Goal: Find specific page/section: Find specific page/section

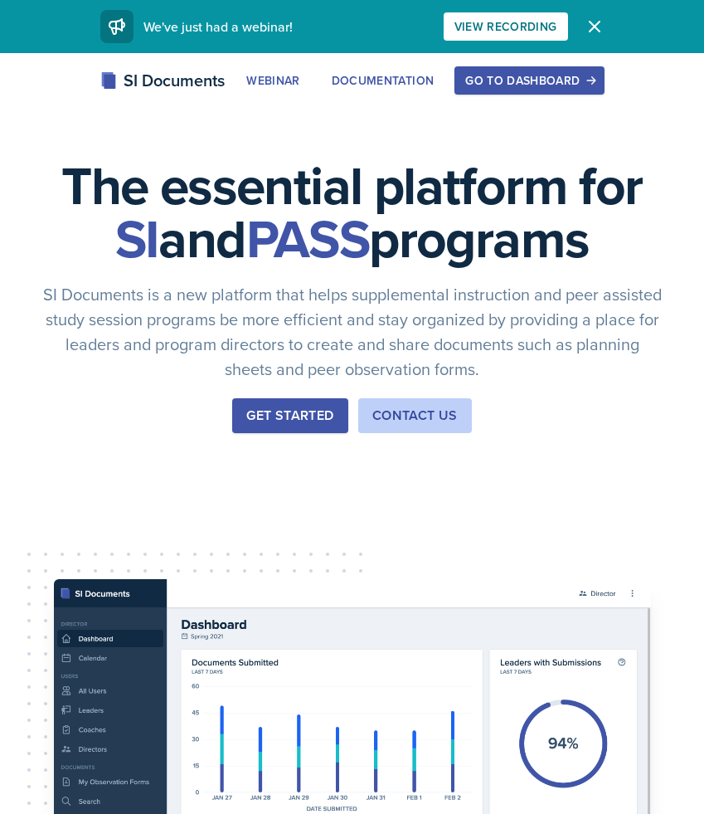
click at [508, 83] on div "Go to Dashboard" at bounding box center [529, 80] width 128 height 13
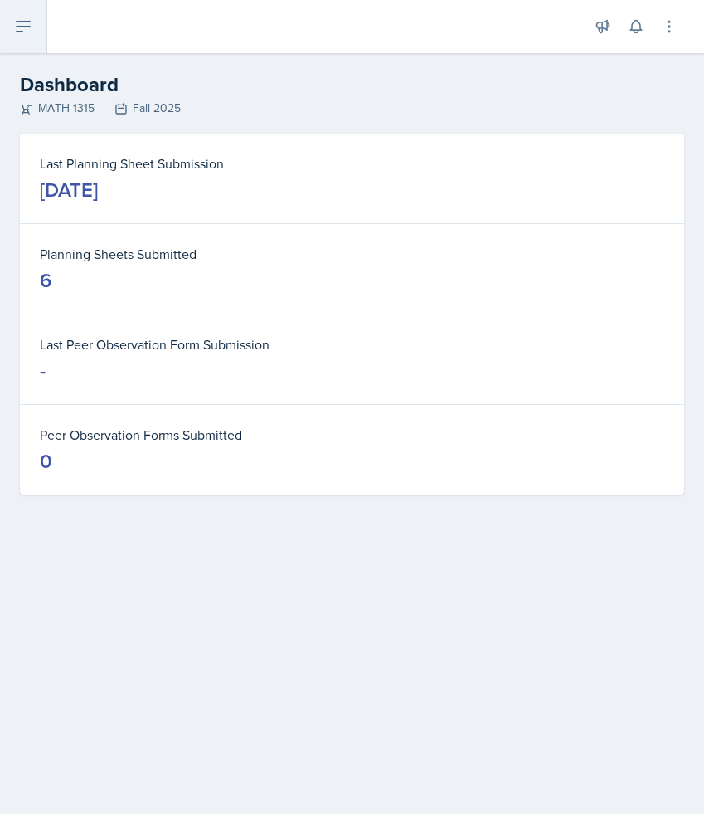
click at [26, 30] on icon at bounding box center [23, 27] width 20 height 20
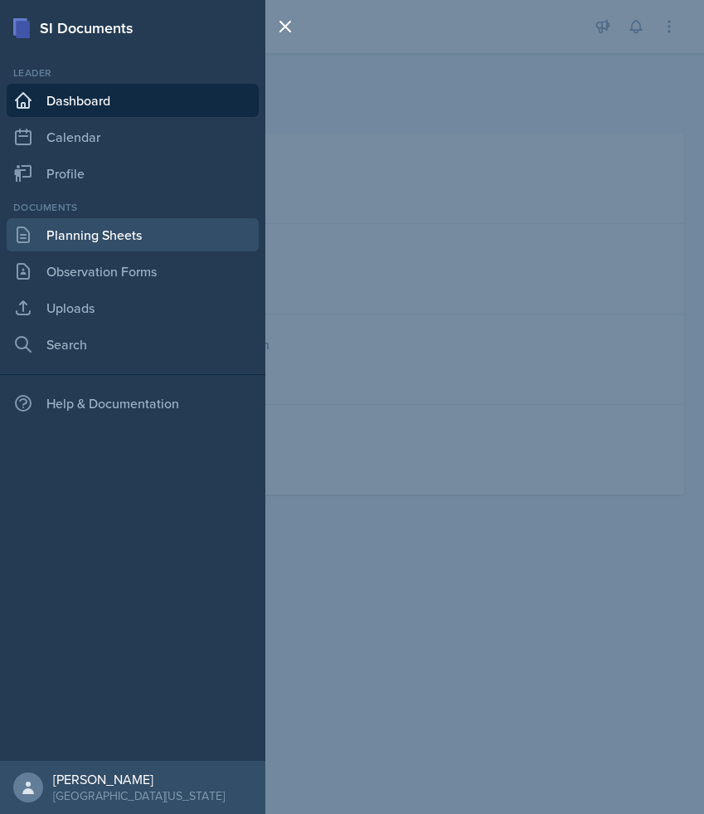
click at [91, 233] on link "Planning Sheets" at bounding box center [133, 234] width 252 height 33
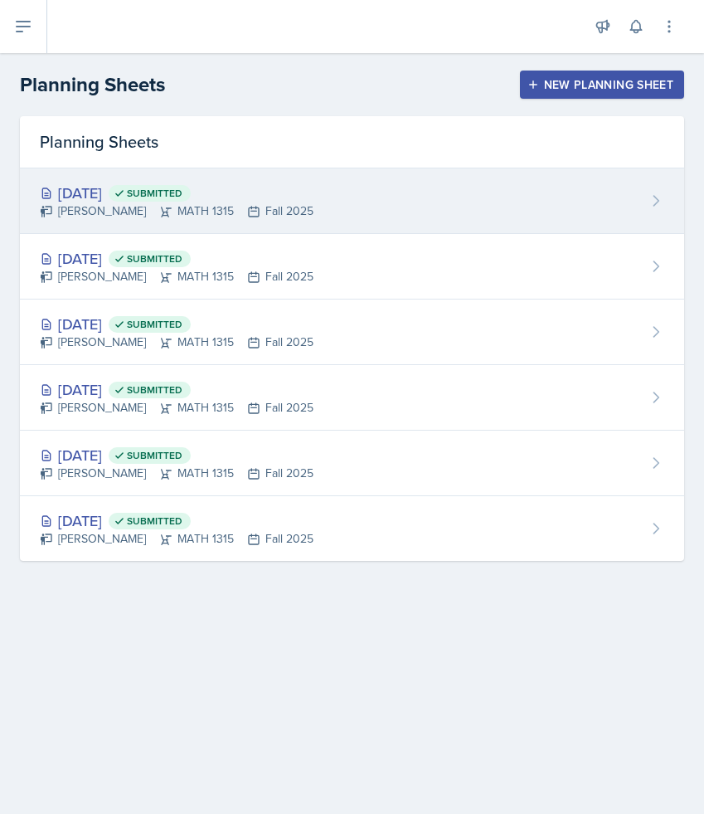
click at [191, 200] on span "Submitted" at bounding box center [150, 193] width 82 height 17
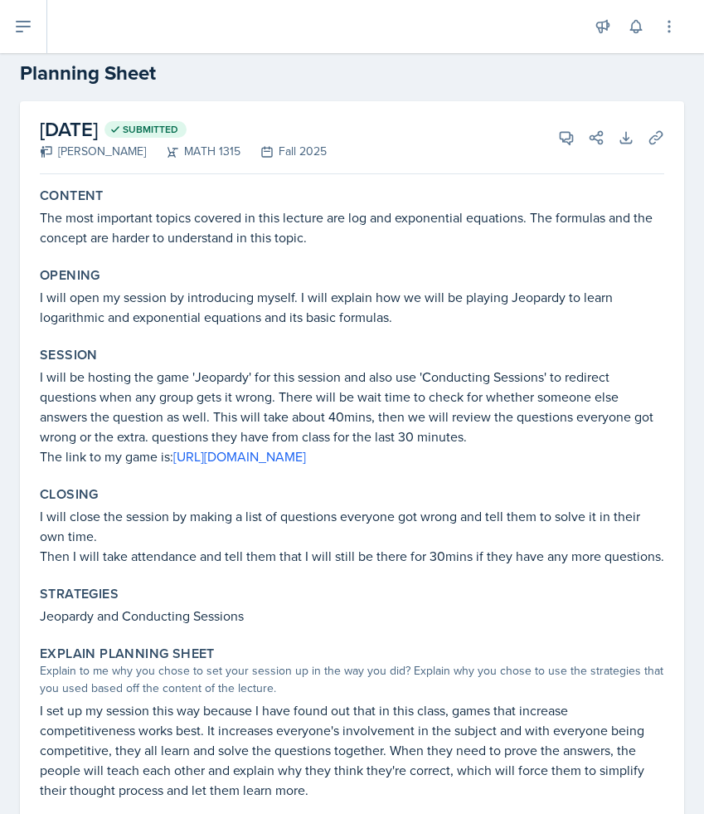
scroll to position [27, 0]
